Goal: Task Accomplishment & Management: Use online tool/utility

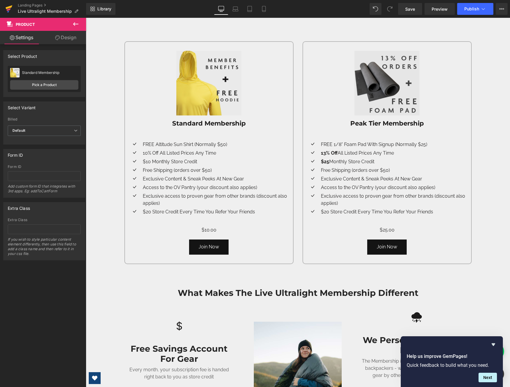
click at [10, 7] on icon at bounding box center [9, 7] width 7 height 4
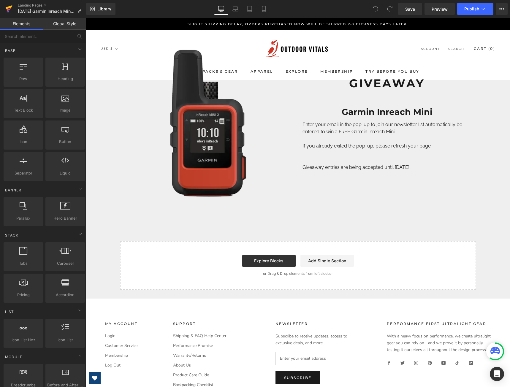
click at [7, 5] on icon at bounding box center [8, 8] width 7 height 15
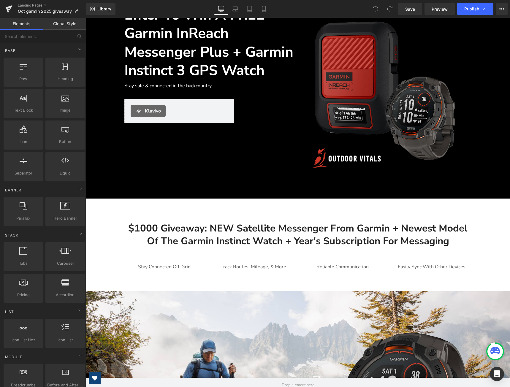
scroll to position [30, 0]
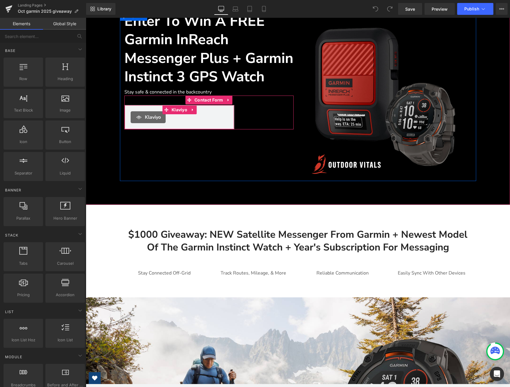
click at [152, 121] on span "Klaviyo" at bounding box center [153, 117] width 16 height 7
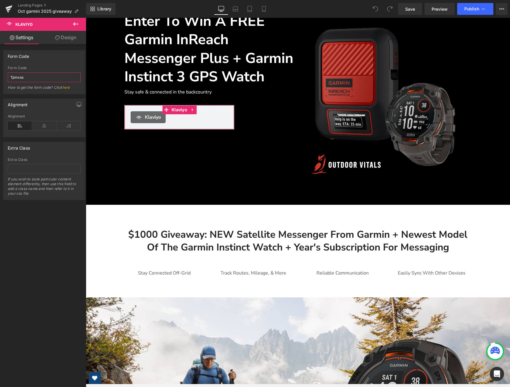
click at [32, 78] on input "Tpmxss" at bounding box center [44, 77] width 73 height 10
paste input "Wvp6ij"
type input "Wvp6ij"
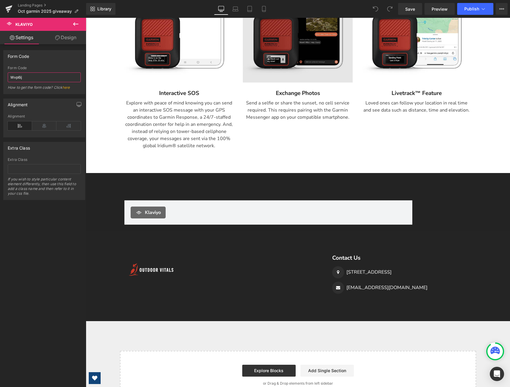
scroll to position [642, 0]
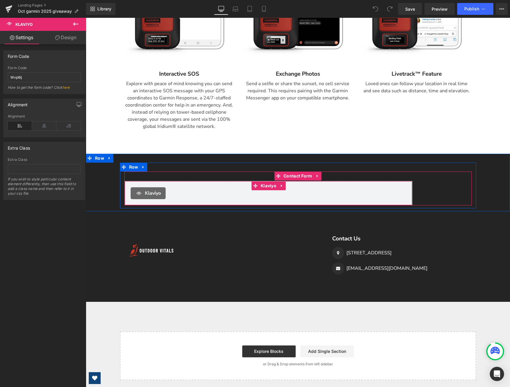
click at [162, 188] on div "Klaviyo" at bounding box center [147, 193] width 35 height 12
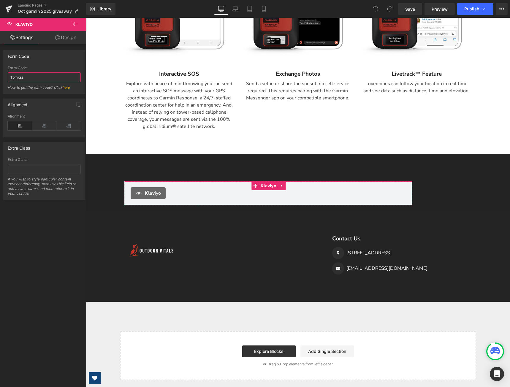
drag, startPoint x: 28, startPoint y: 79, endPoint x: 0, endPoint y: 82, distance: 27.7
click at [0, 82] on div "Form Code Tpmxss Form Code Tpmxss How to get the form code? Click here" at bounding box center [44, 70] width 89 height 48
paste input "Wvp6ij"
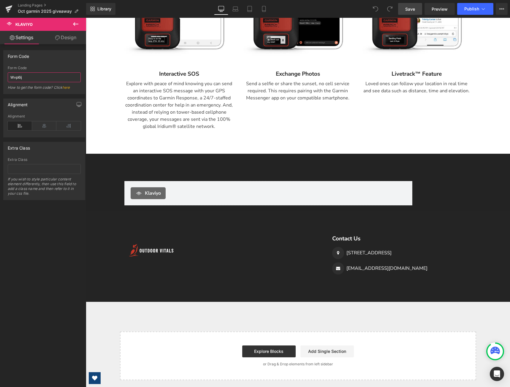
type input "Wvp6ij"
click at [408, 10] on span "Save" at bounding box center [410, 9] width 10 height 6
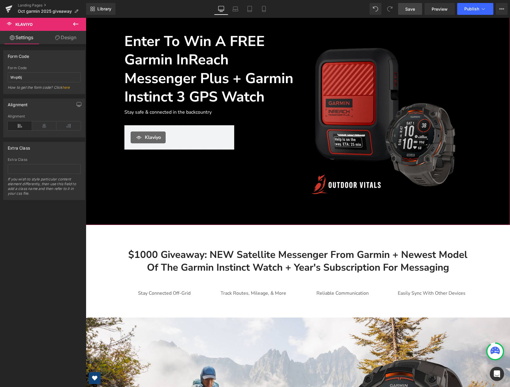
scroll to position [0, 0]
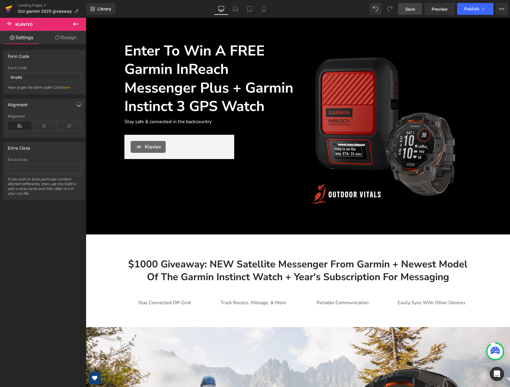
click at [4, 10] on link at bounding box center [9, 9] width 18 height 18
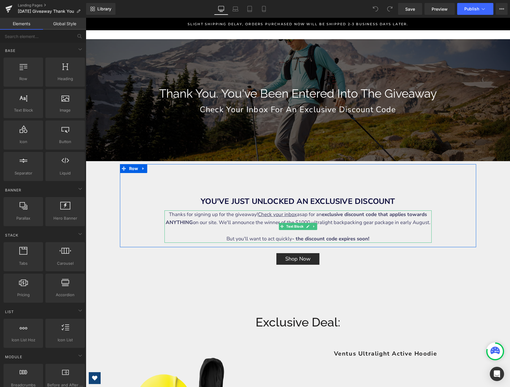
click at [421, 222] on div "Thanks for signing up for the giveaway! Check your inbox asap for an exclusive …" at bounding box center [297, 226] width 267 height 32
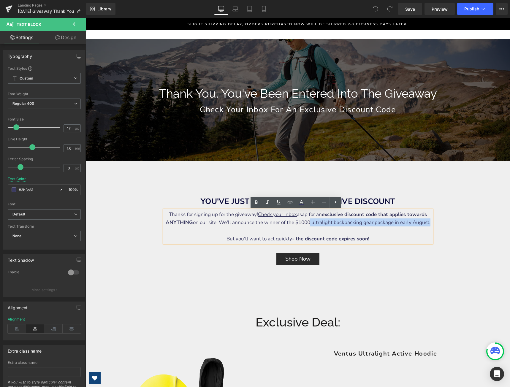
drag, startPoint x: 425, startPoint y: 223, endPoint x: 308, endPoint y: 226, distance: 116.9
click at [308, 226] on div "Thanks for signing up for the giveaway! Check your inbox asap for an exclusive …" at bounding box center [297, 226] width 267 height 32
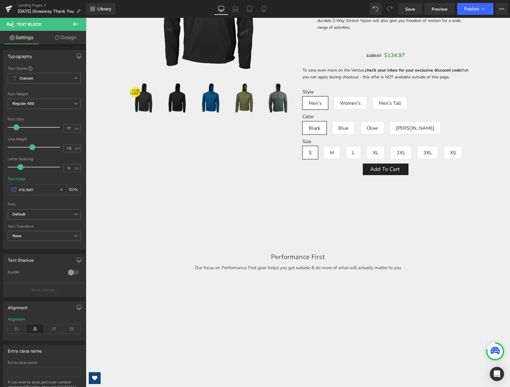
scroll to position [434, 0]
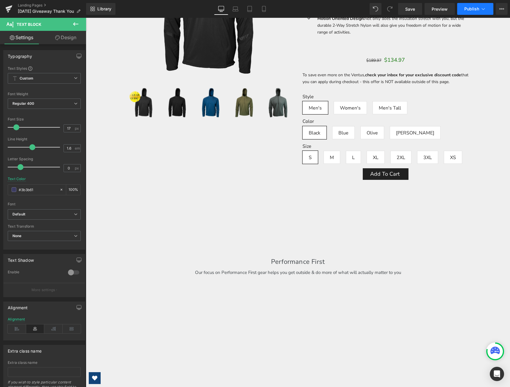
click at [462, 7] on button "Publish" at bounding box center [475, 9] width 36 height 12
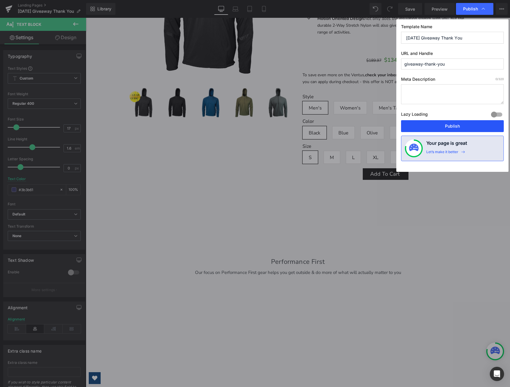
click at [463, 129] on button "Publish" at bounding box center [452, 126] width 103 height 12
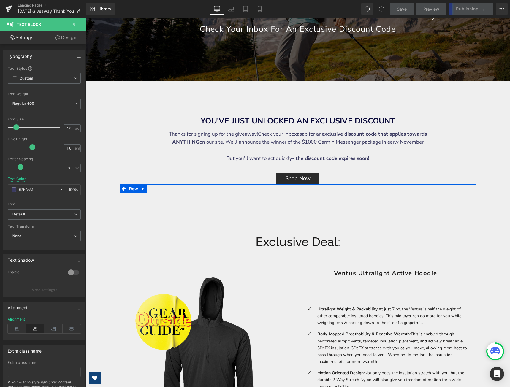
scroll to position [79, 0]
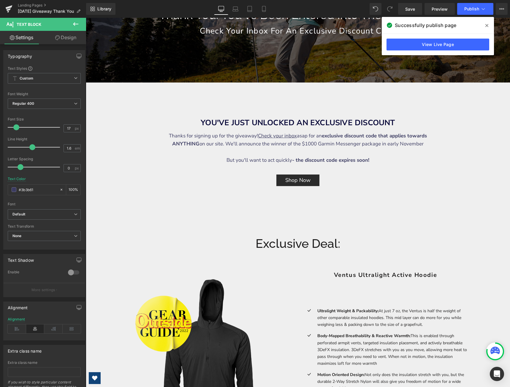
click at [487, 26] on icon at bounding box center [486, 25] width 3 height 3
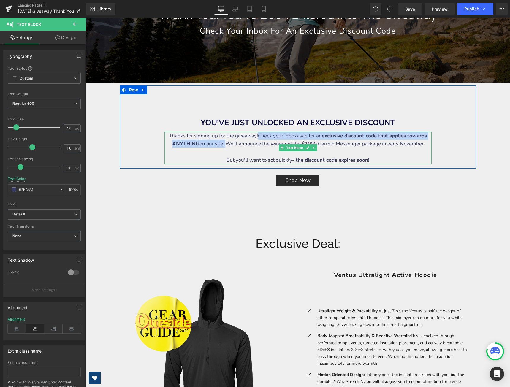
drag, startPoint x: 225, startPoint y: 145, endPoint x: 254, endPoint y: 136, distance: 30.8
click at [254, 136] on div "Thanks for signing up for the giveaway! Check your inbox asap for an exclusive …" at bounding box center [297, 148] width 267 height 32
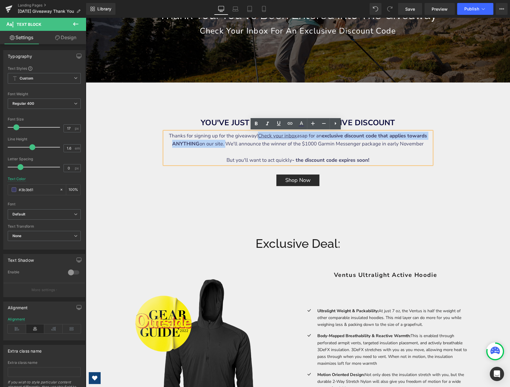
click at [258, 136] on u "Check your inbox" at bounding box center [277, 135] width 39 height 7
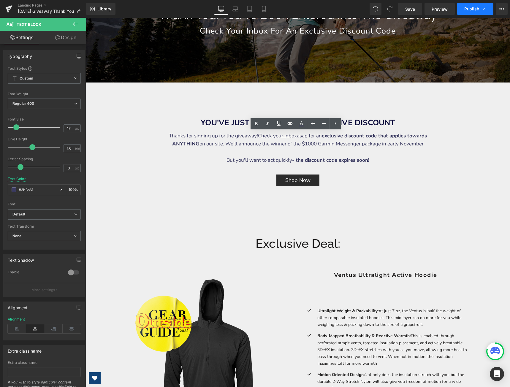
click at [464, 9] on button "Publish" at bounding box center [475, 9] width 36 height 12
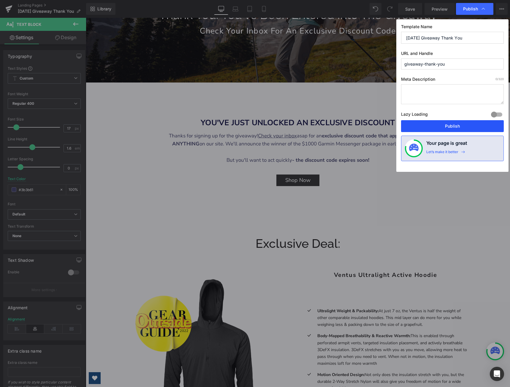
click at [449, 124] on button "Publish" at bounding box center [452, 126] width 103 height 12
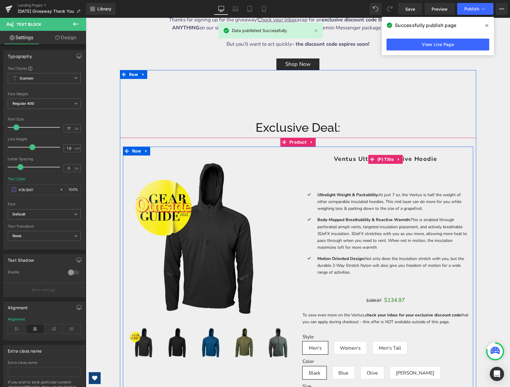
scroll to position [197, 0]
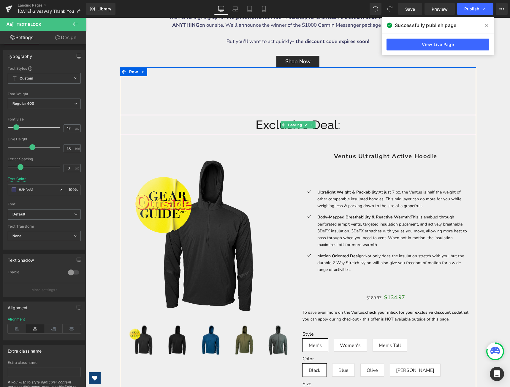
click at [333, 124] on h1 "Exclusive Deal:" at bounding box center [298, 125] width 356 height 20
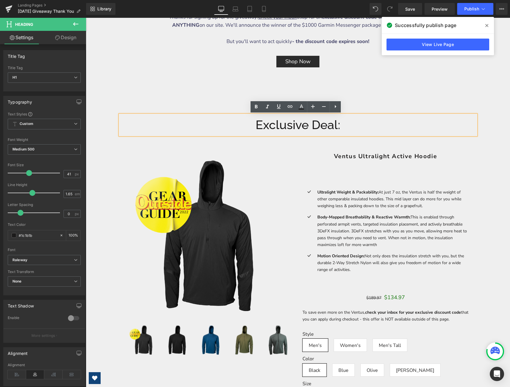
click at [335, 125] on h1 "Exclusive Deal:" at bounding box center [298, 125] width 356 height 20
click at [341, 126] on h1 "Exclusive Deal:" at bounding box center [298, 125] width 356 height 20
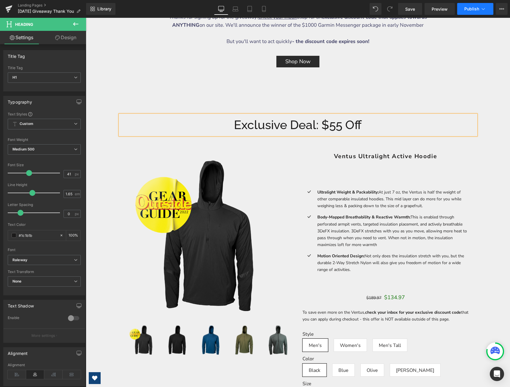
click at [461, 8] on button "Publish" at bounding box center [475, 9] width 36 height 12
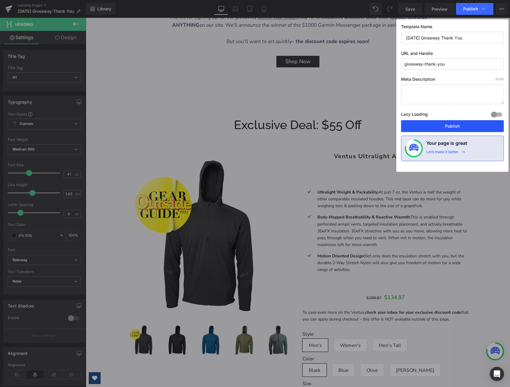
click at [465, 128] on button "Publish" at bounding box center [452, 126] width 103 height 12
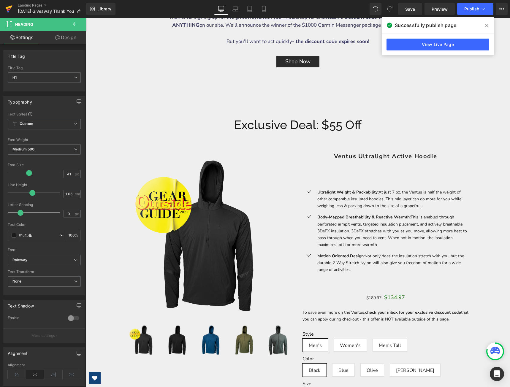
click at [6, 9] on icon at bounding box center [9, 7] width 7 height 4
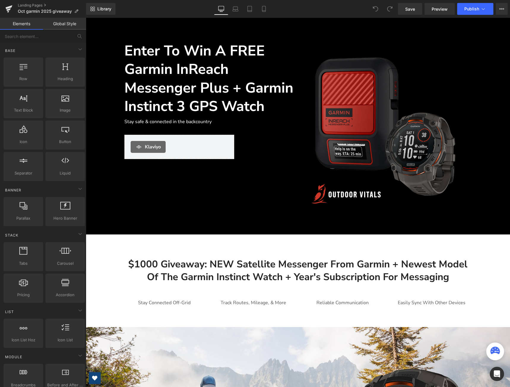
click at [475, 16] on div "Library Desktop Desktop Laptop Tablet Mobile Save Preview Publish Scheduled Vie…" at bounding box center [298, 9] width 424 height 18
click at [480, 12] on button "Publish" at bounding box center [475, 9] width 36 height 12
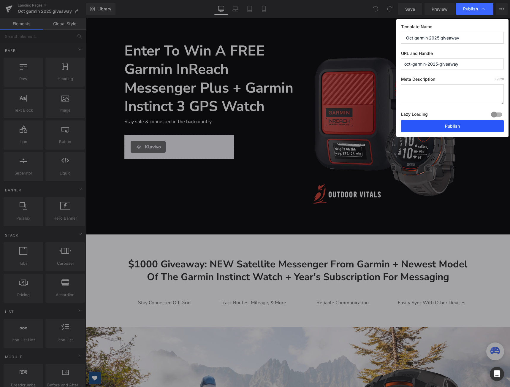
click at [441, 122] on button "Publish" at bounding box center [452, 126] width 103 height 12
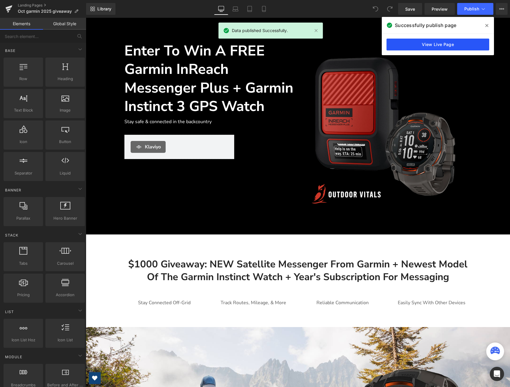
click at [449, 43] on link "View Live Page" at bounding box center [437, 45] width 103 height 12
